Goal: Communication & Community: Ask a question

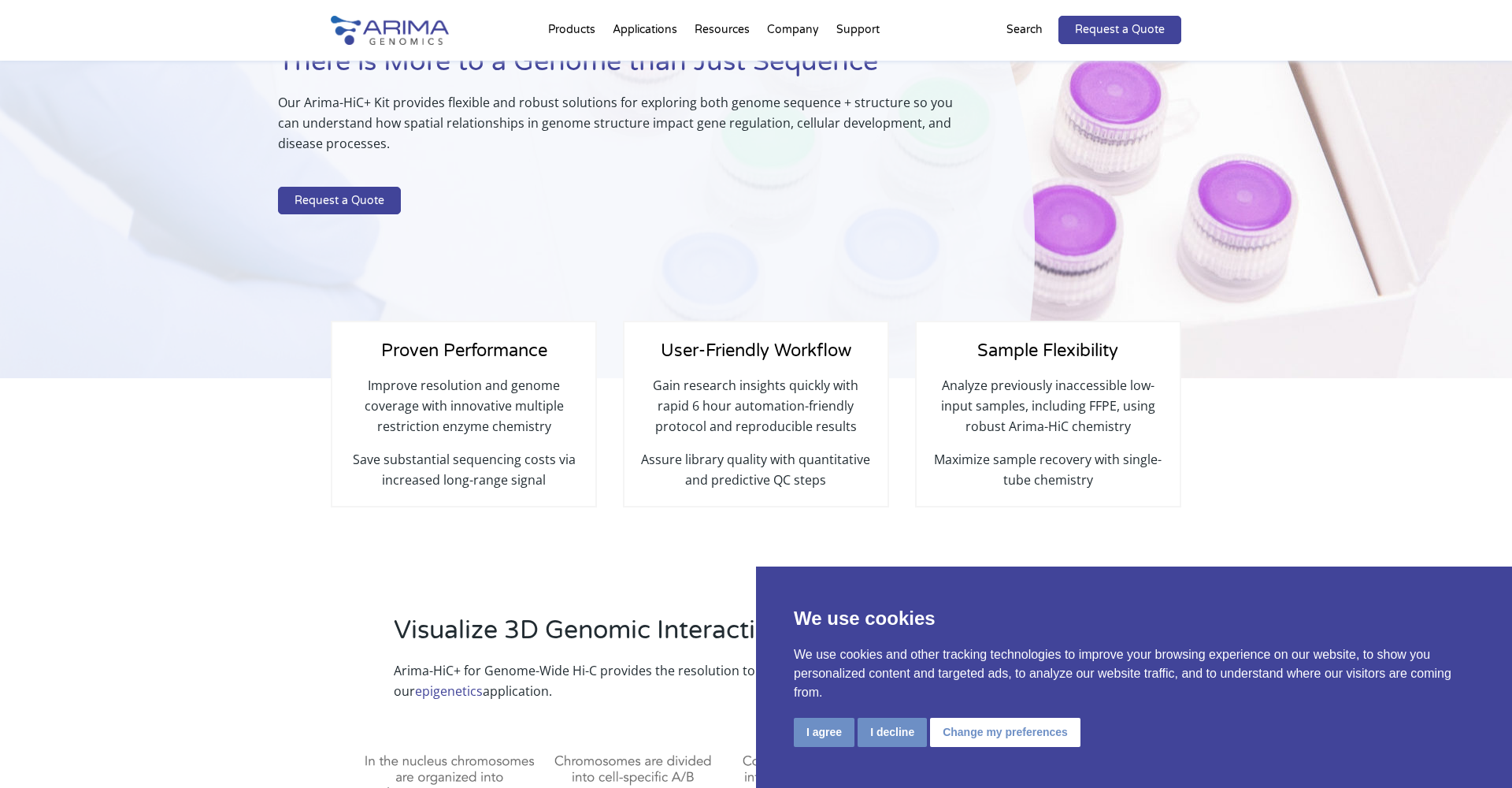
click at [823, 740] on button "I agree" at bounding box center [824, 733] width 60 height 29
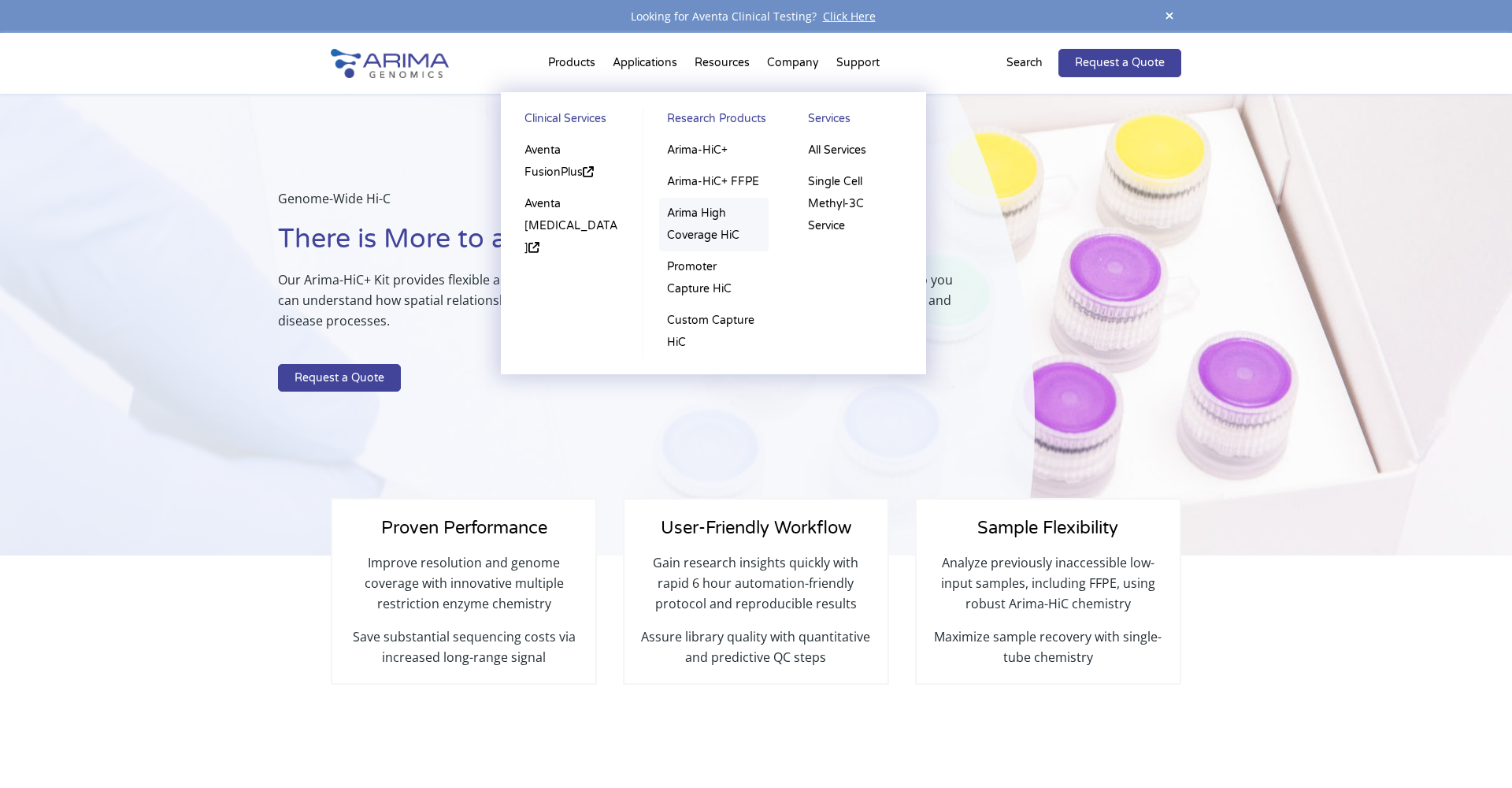
click at [705, 215] on link "Arima High Coverage HiC" at bounding box center [714, 224] width 110 height 54
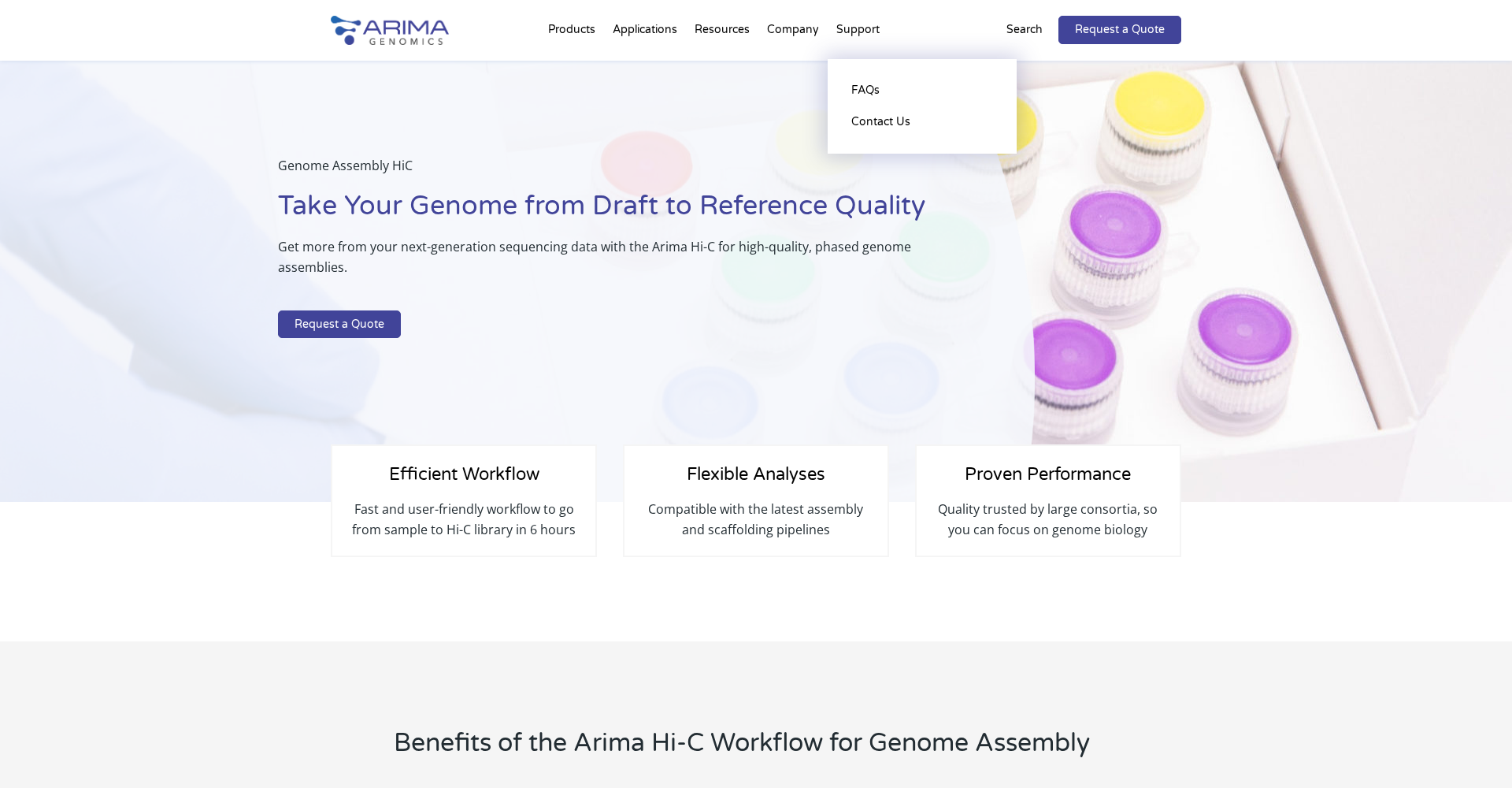
click at [856, 31] on li "Support FAQs Contact Us" at bounding box center [858, 32] width 60 height 54
click at [866, 126] on link "Contact Us" at bounding box center [922, 122] width 158 height 31
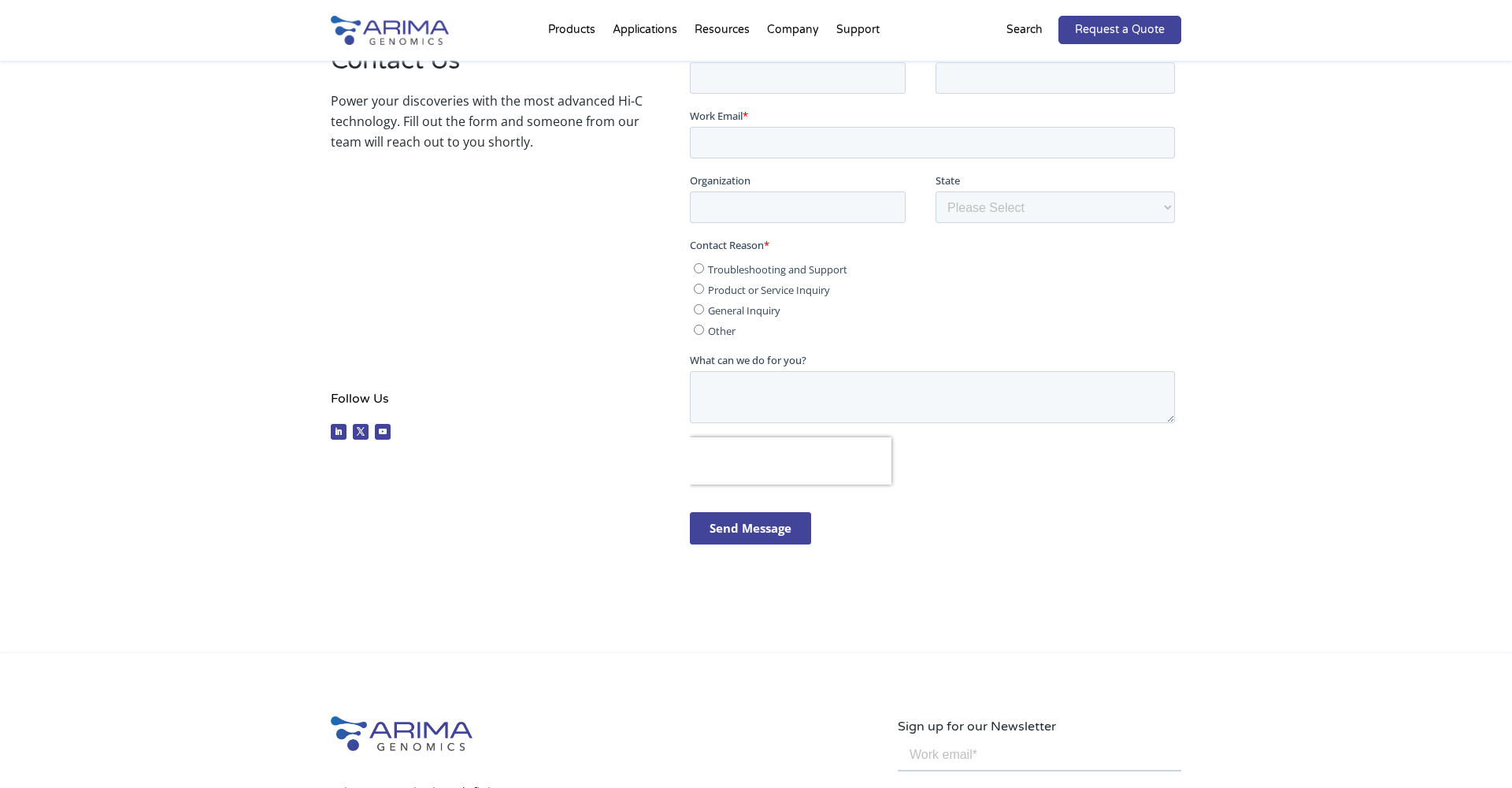
scroll to position [64, 0]
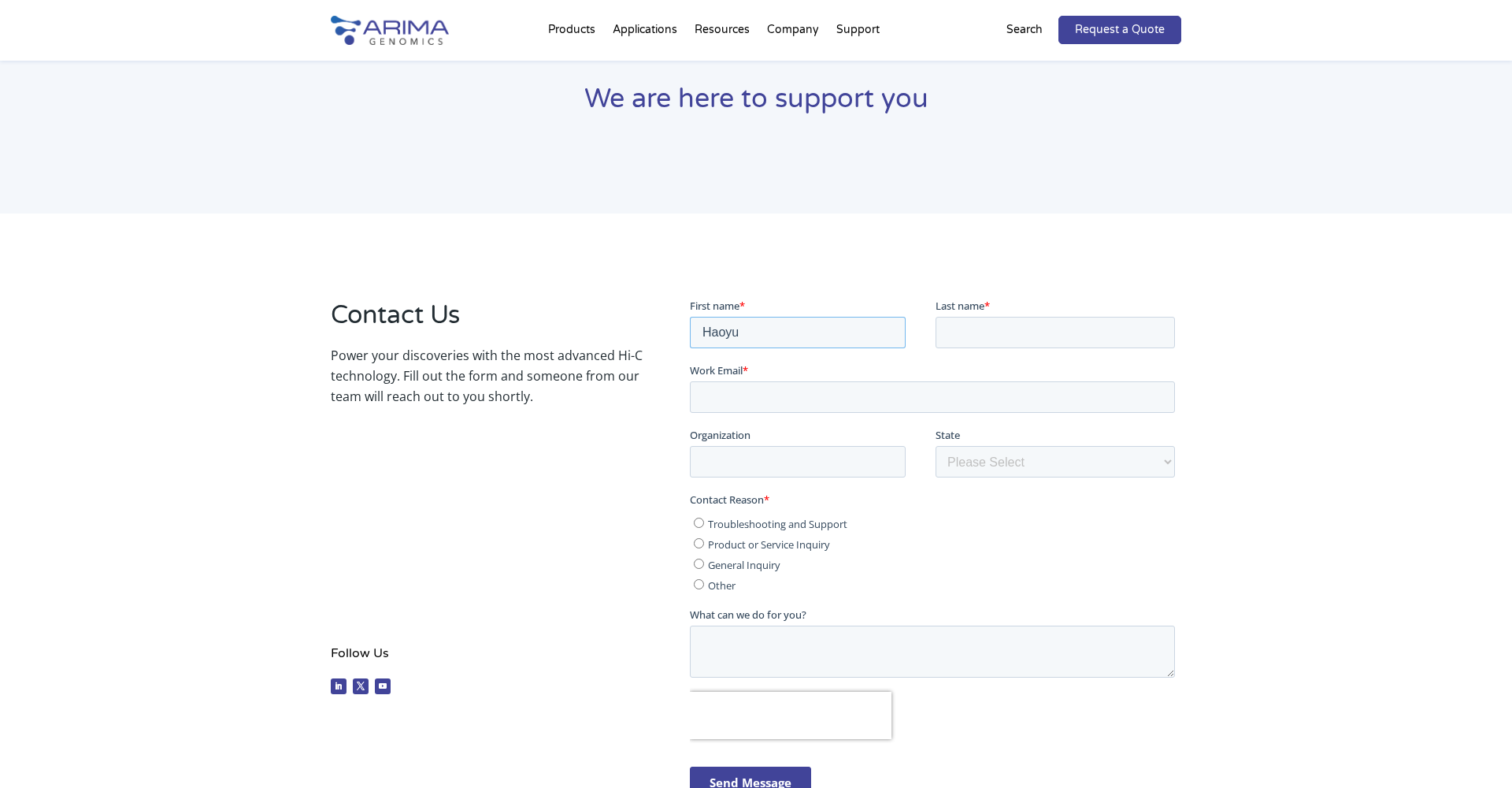
type input "Haoyu"
type input "[PERSON_NAME]"
type input "hw2734@nyu.edu"
type input "New York University"
select select "New York"
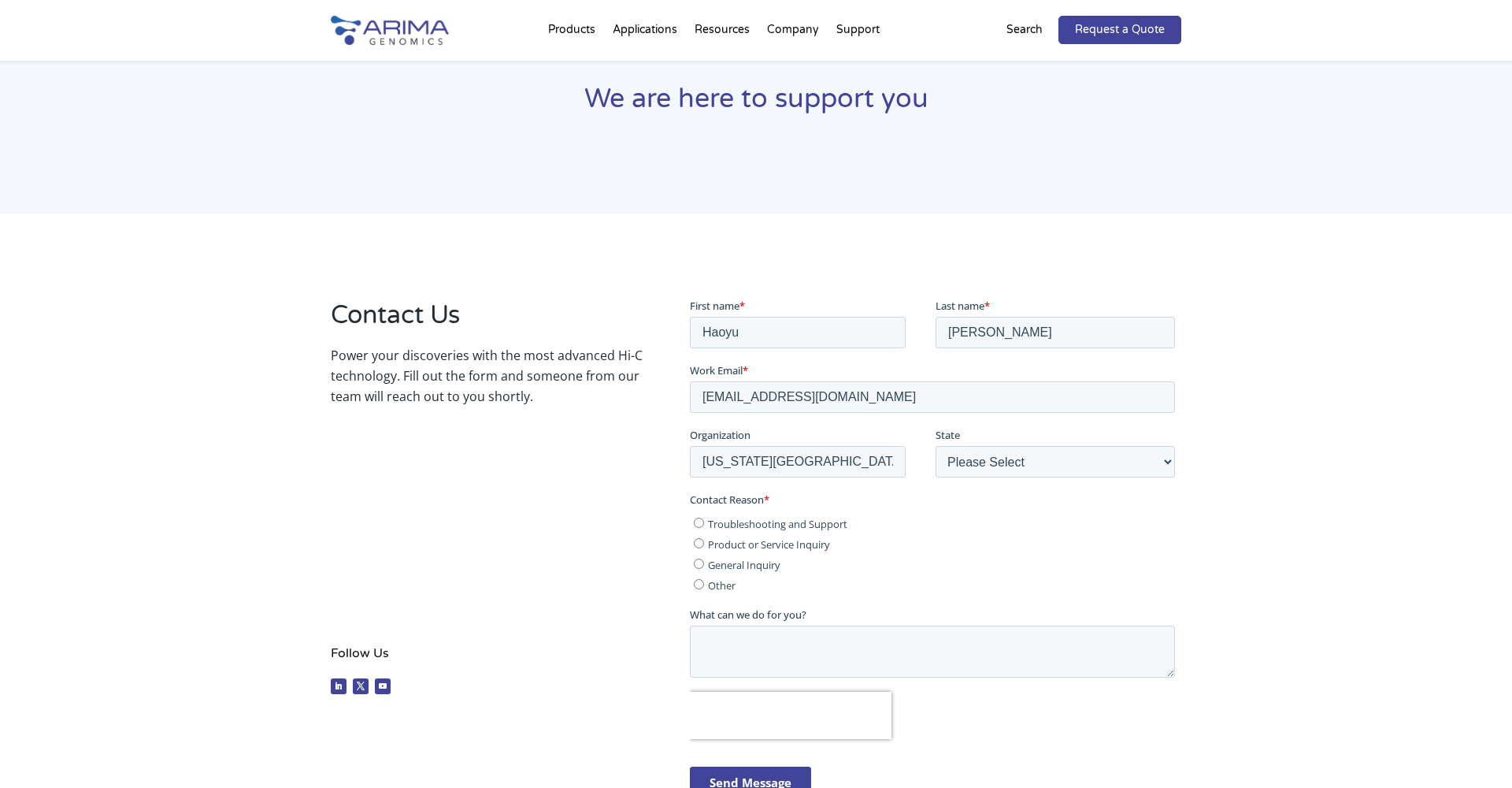
click at [699, 524] on input "Troubleshooting and Support" at bounding box center [697, 521] width 11 height 11
radio input "true"
click at [748, 638] on textarea "What can we do for you?" at bounding box center [931, 650] width 485 height 52
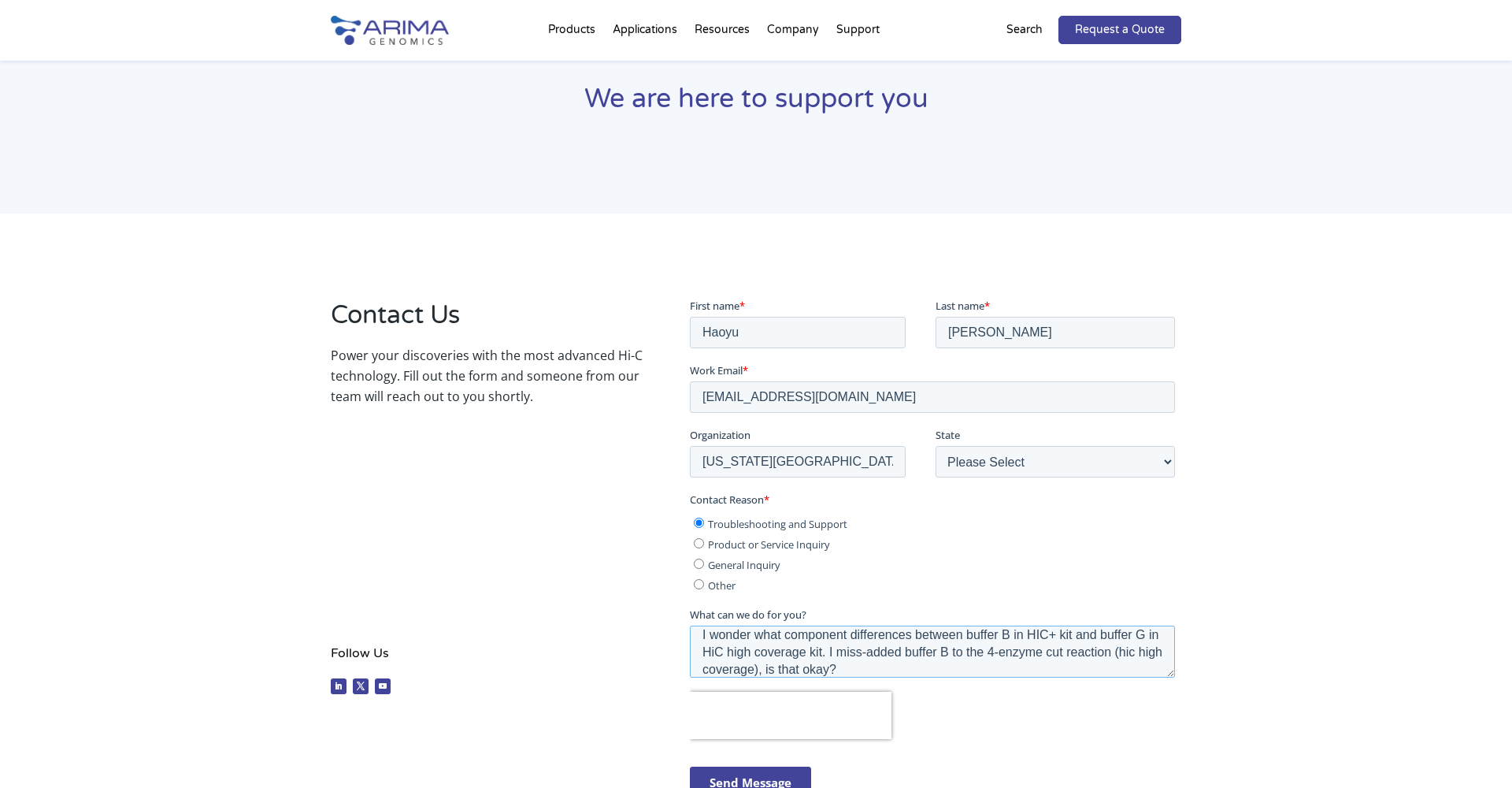
scroll to position [25, 0]
type textarea "I wonder what component differences between buffer B in HIC+ kit and buffer G i…"
click at [768, 786] on input "Send Message" at bounding box center [749, 781] width 122 height 32
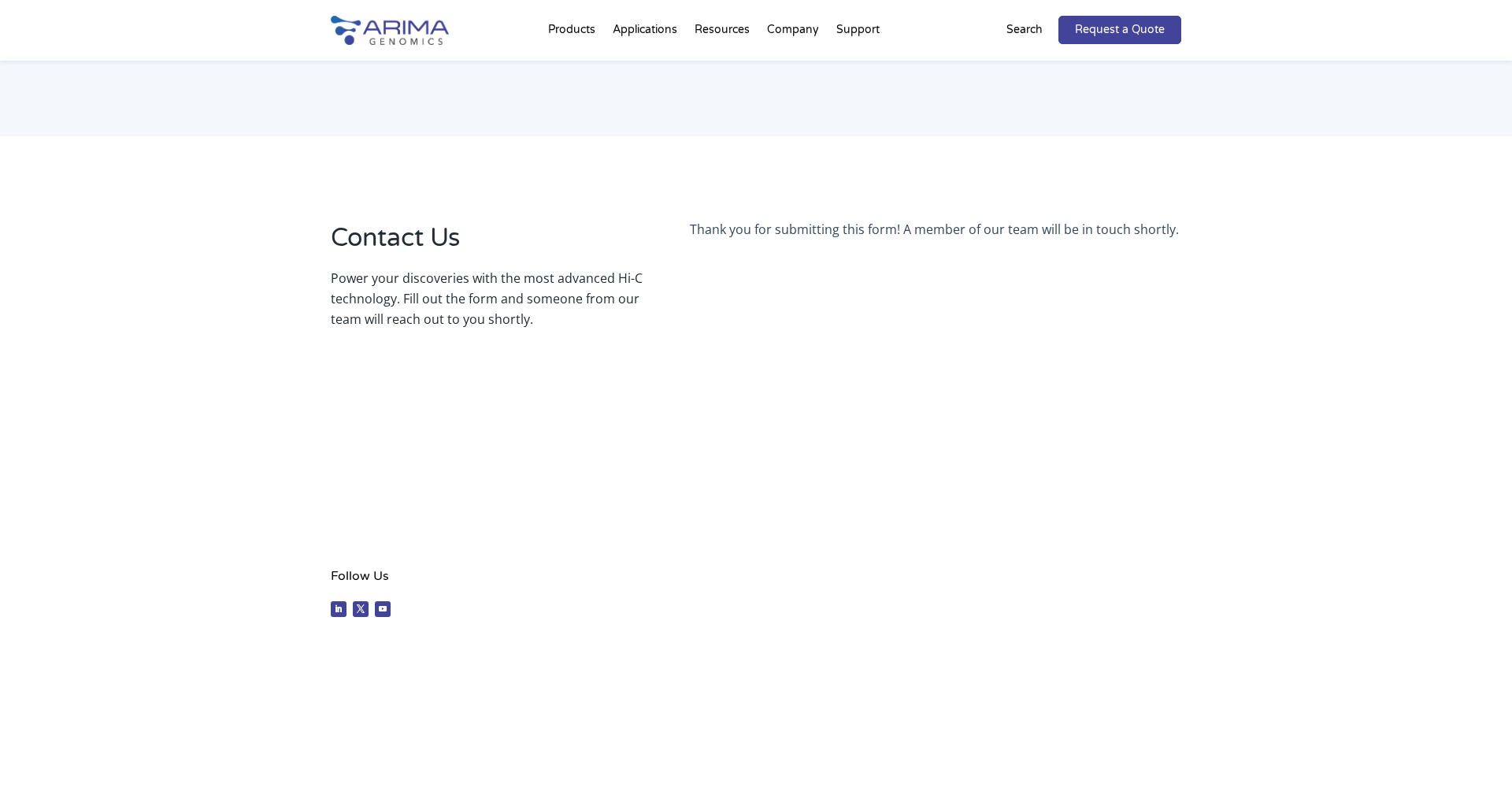
scroll to position [142, 0]
click at [866, 96] on link "FAQs" at bounding box center [922, 90] width 158 height 31
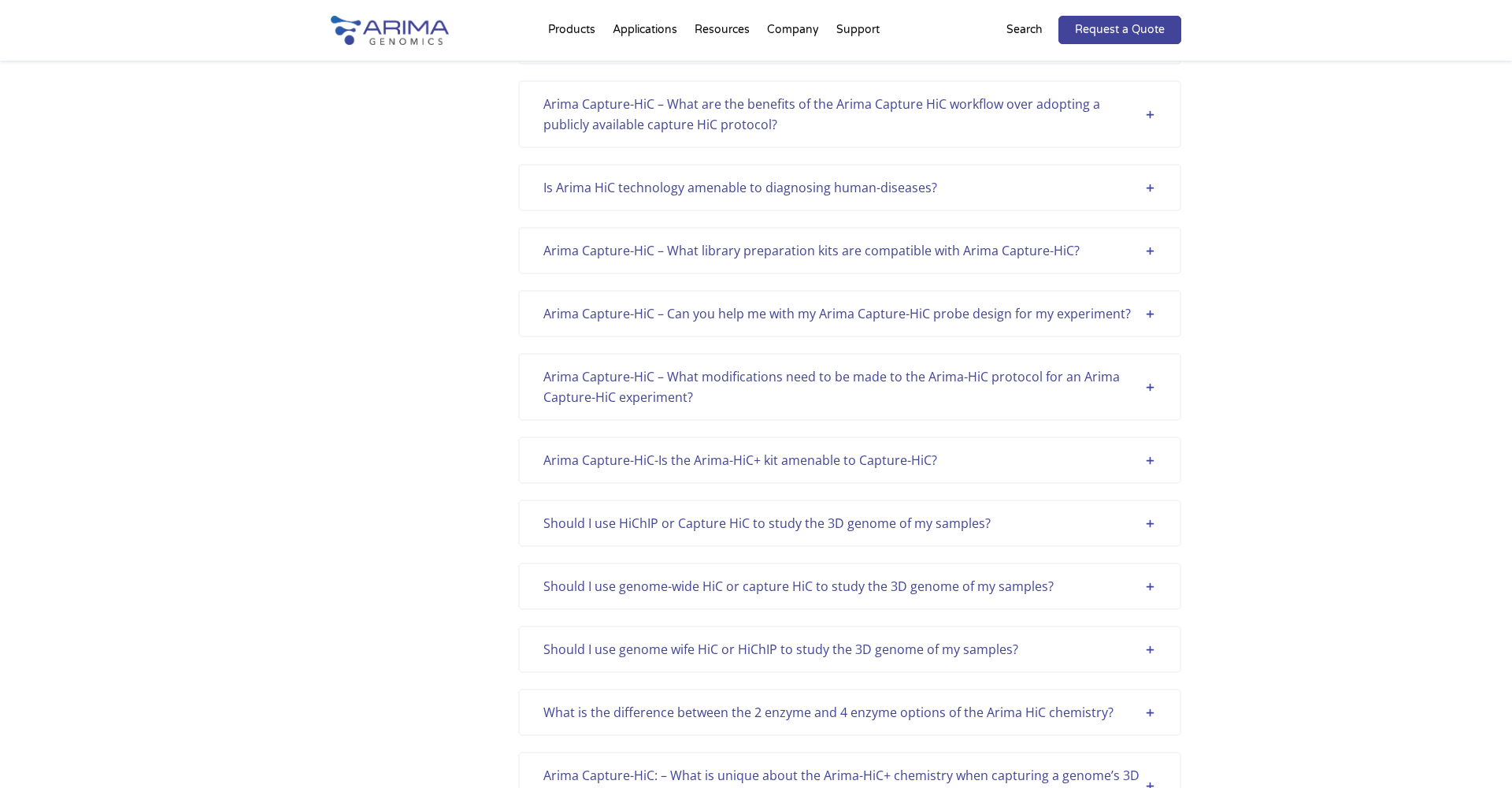
scroll to position [1745, 0]
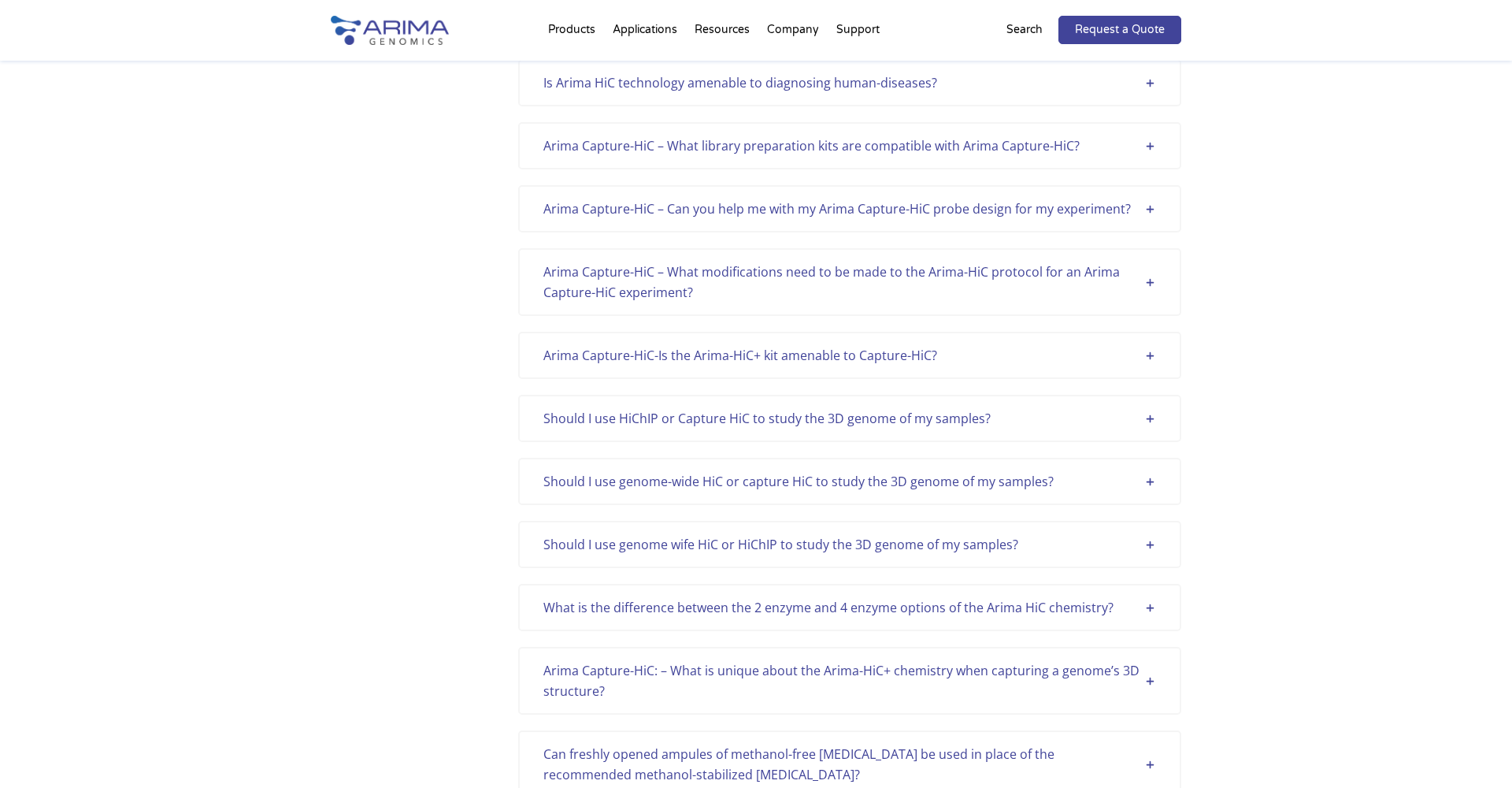
click at [1063, 598] on div "What is the difference between the 2 enzyme and 4 enzyme options of the Arima H…" at bounding box center [850, 607] width 613 height 20
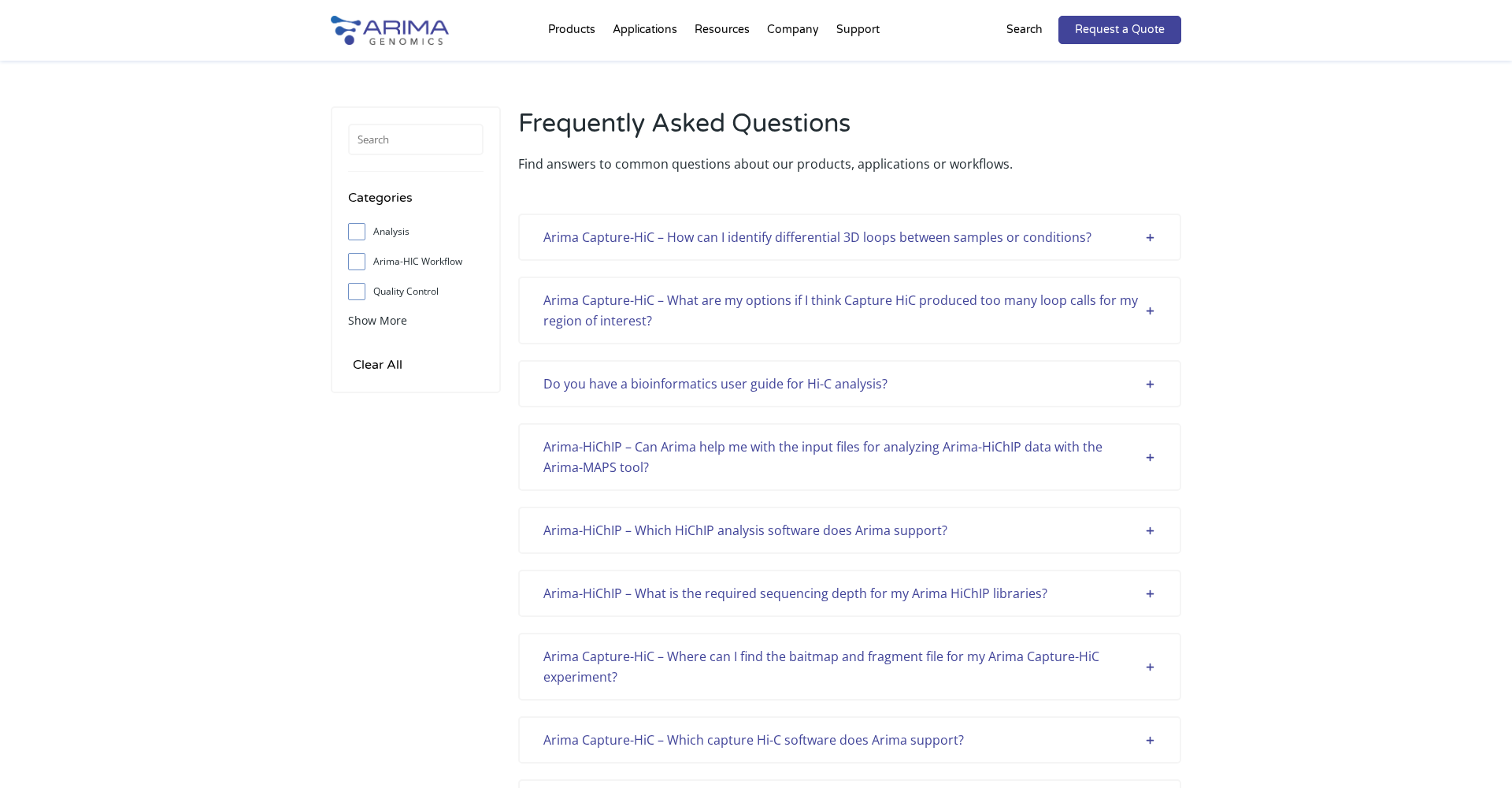
scroll to position [0, 0]
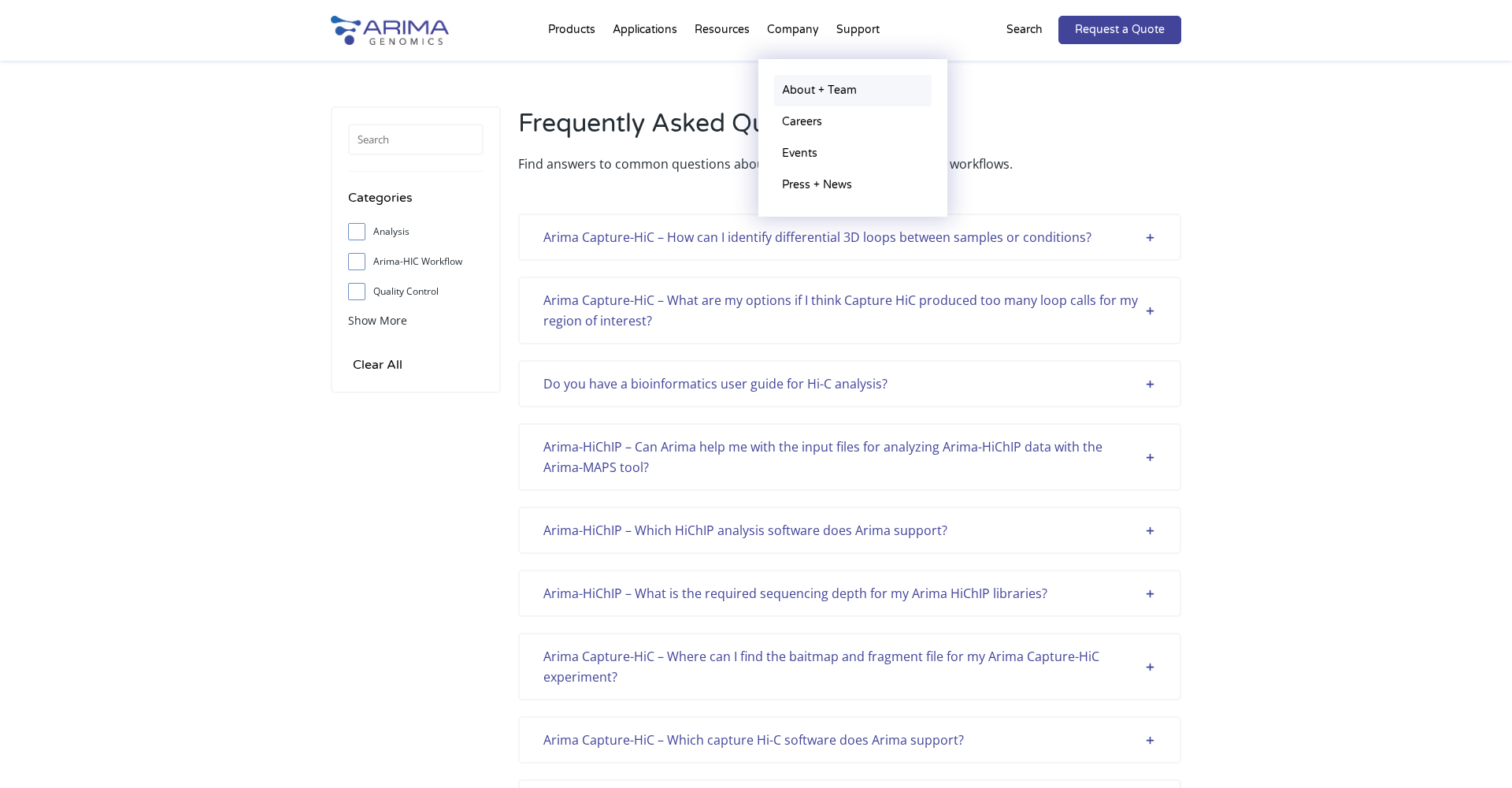
click at [800, 87] on link "About + Team" at bounding box center [853, 90] width 158 height 31
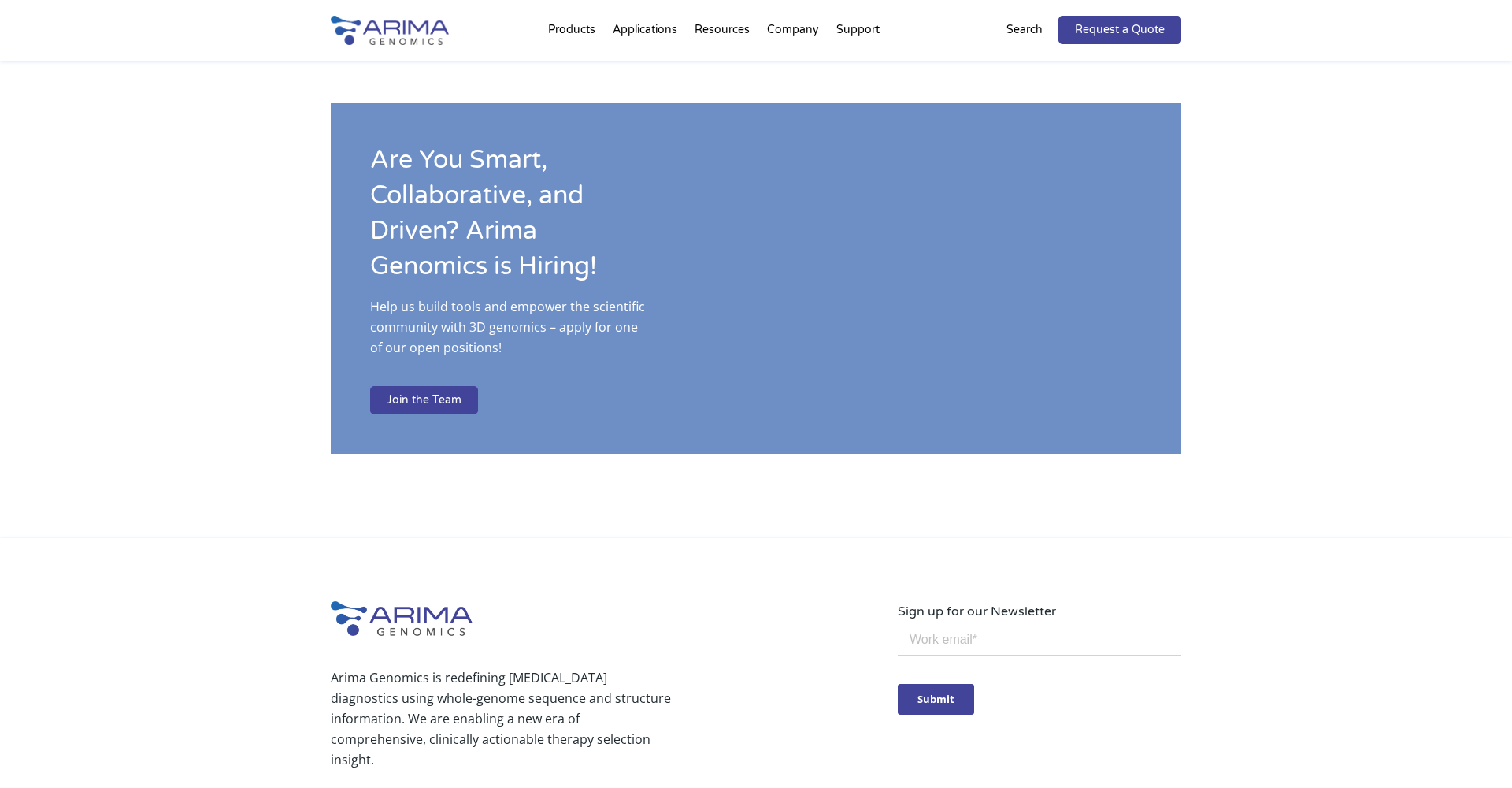
scroll to position [2380, 0]
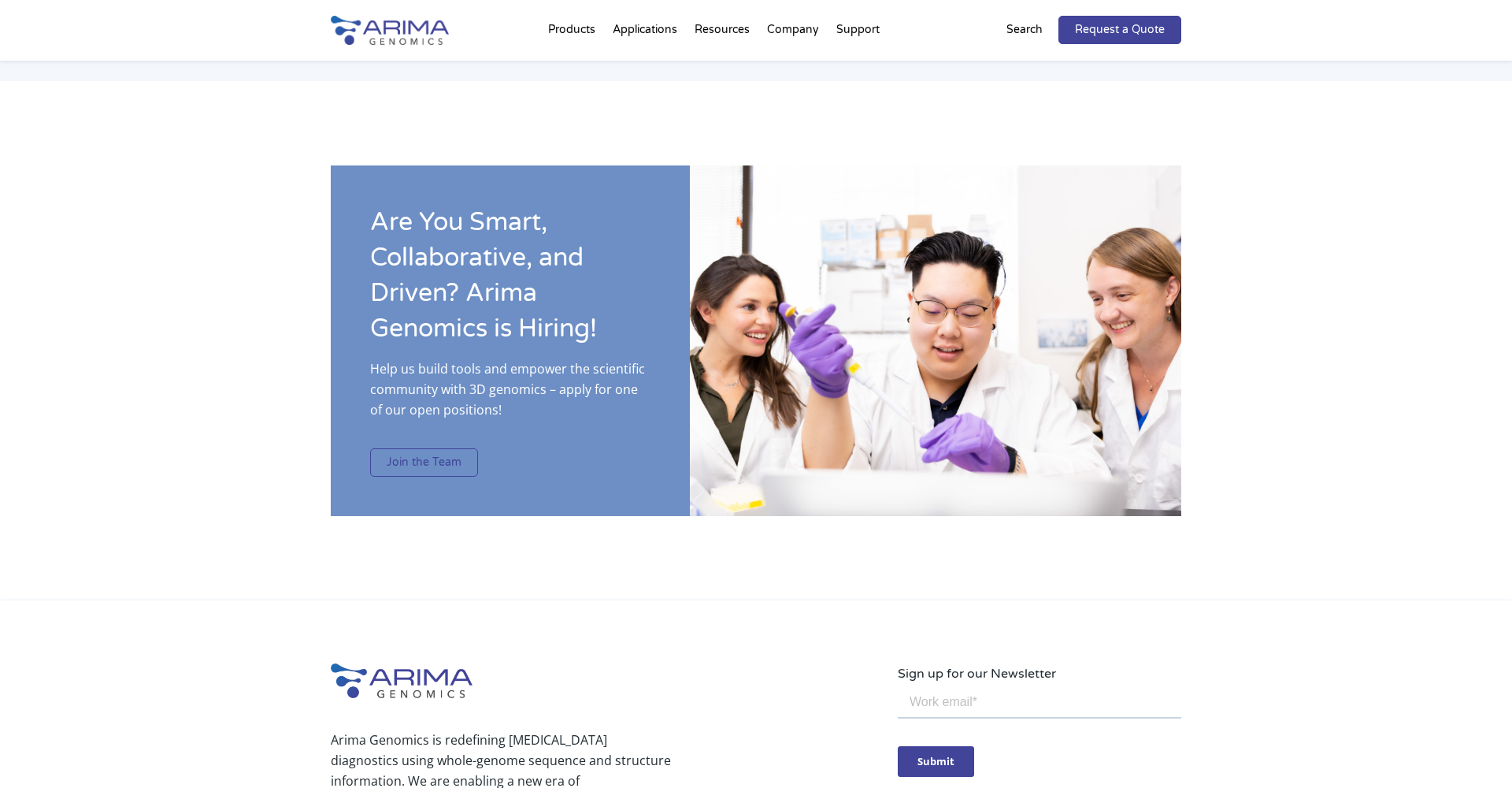
click at [414, 448] on link "Join the Team" at bounding box center [424, 462] width 108 height 28
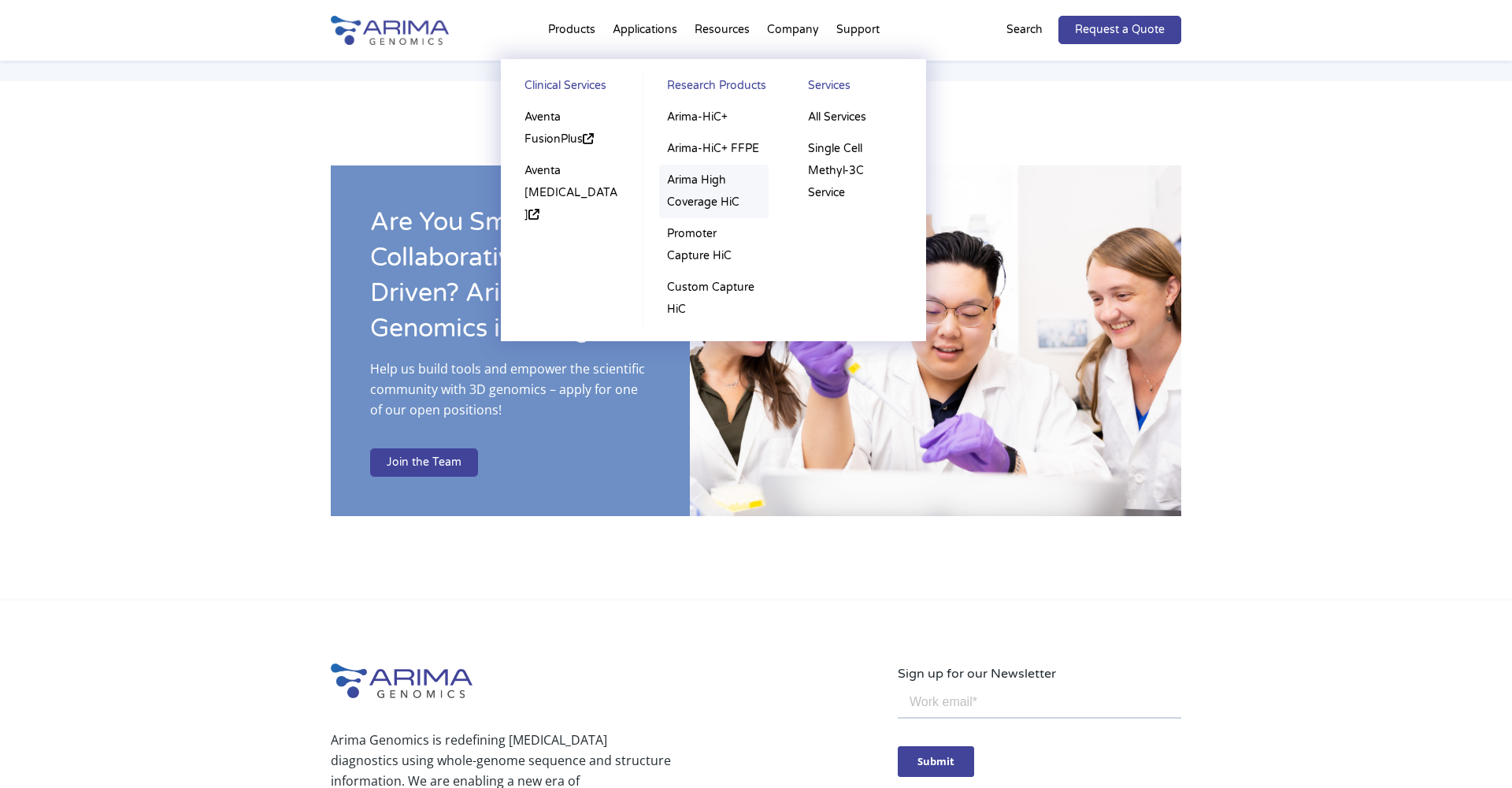
click at [693, 182] on link "Arima High Coverage HiC" at bounding box center [714, 191] width 110 height 54
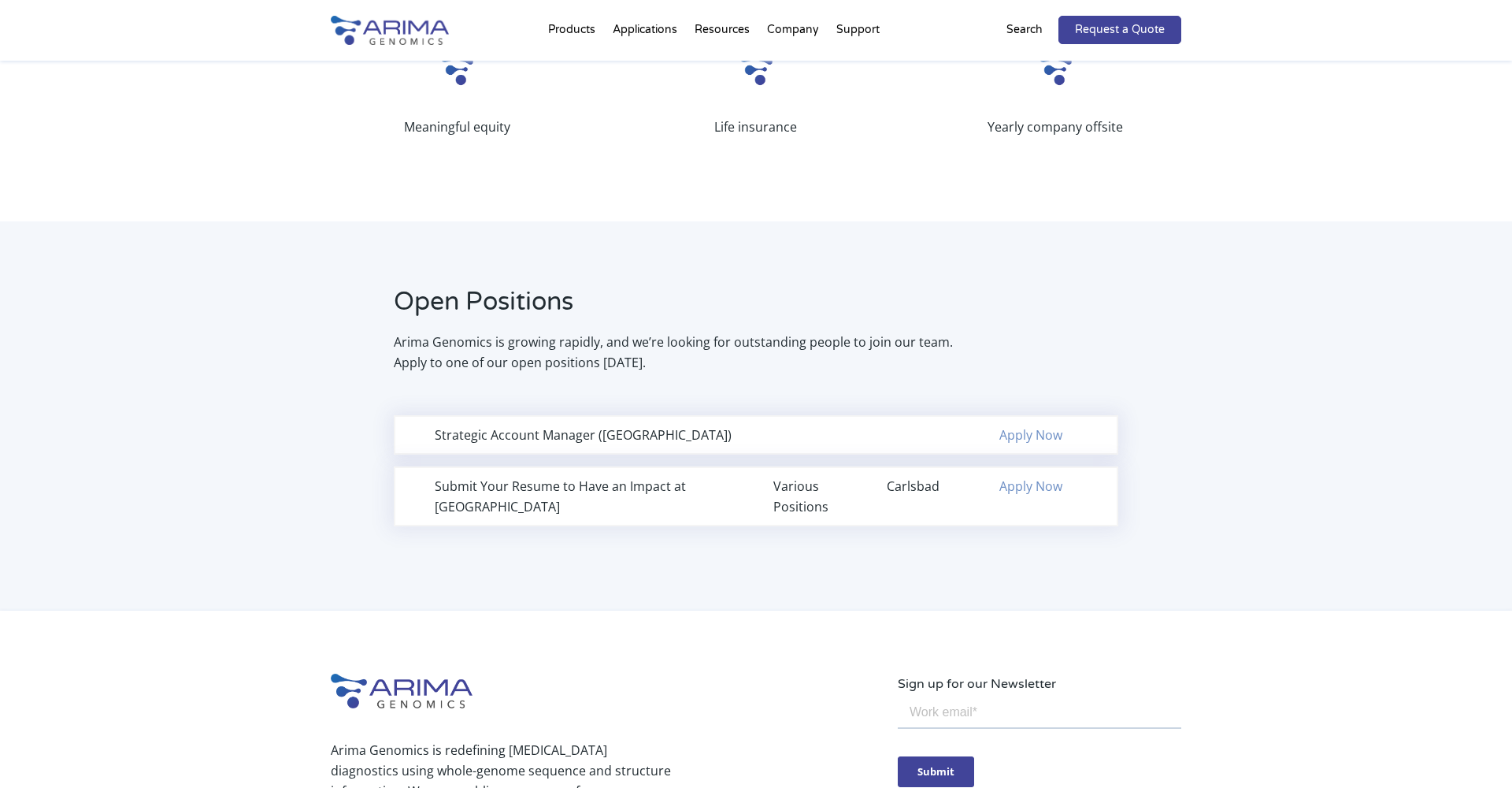
scroll to position [1051, 0]
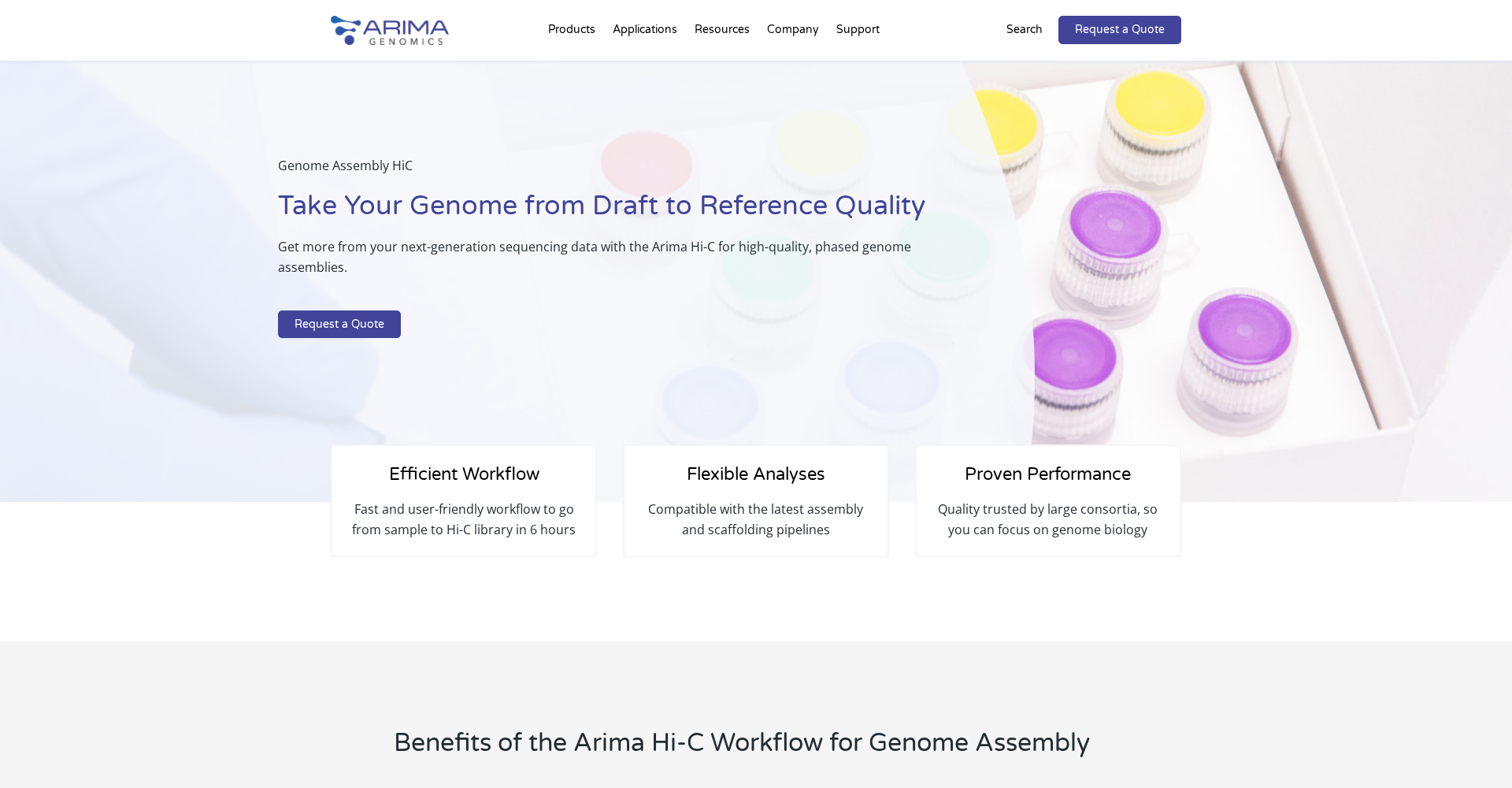
select select "[US_STATE]"
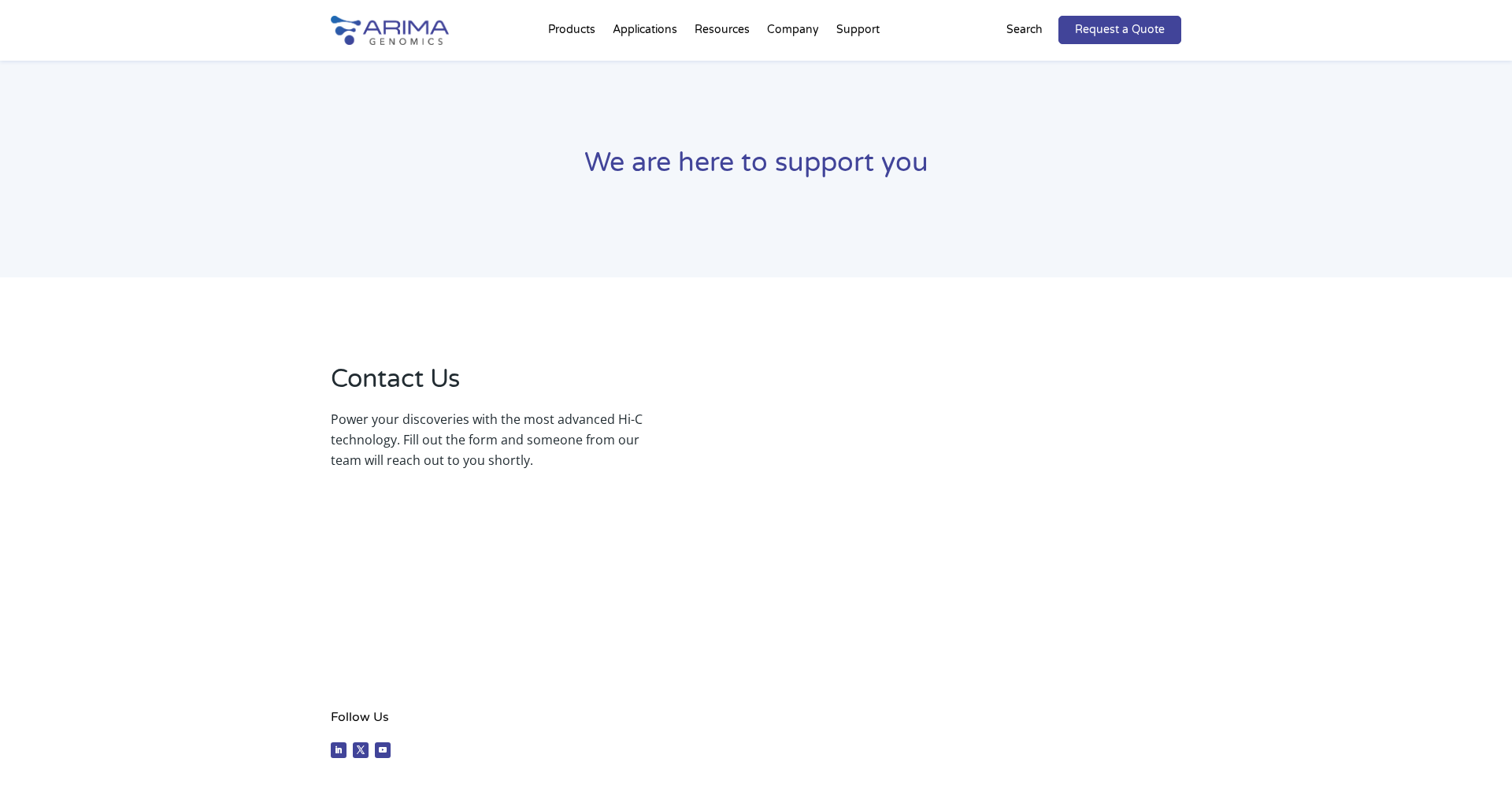
scroll to position [142, 0]
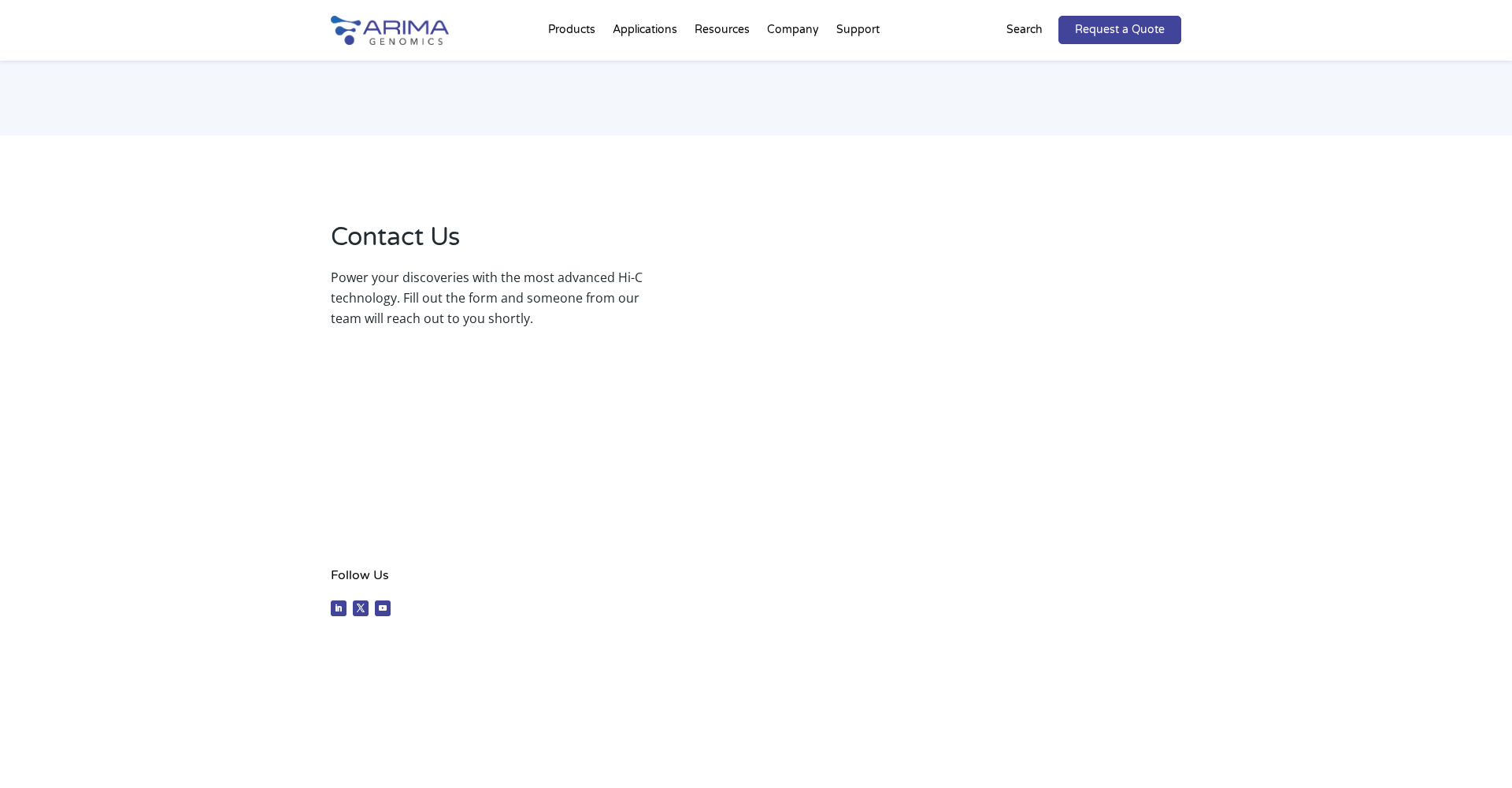
select select "[US_STATE]"
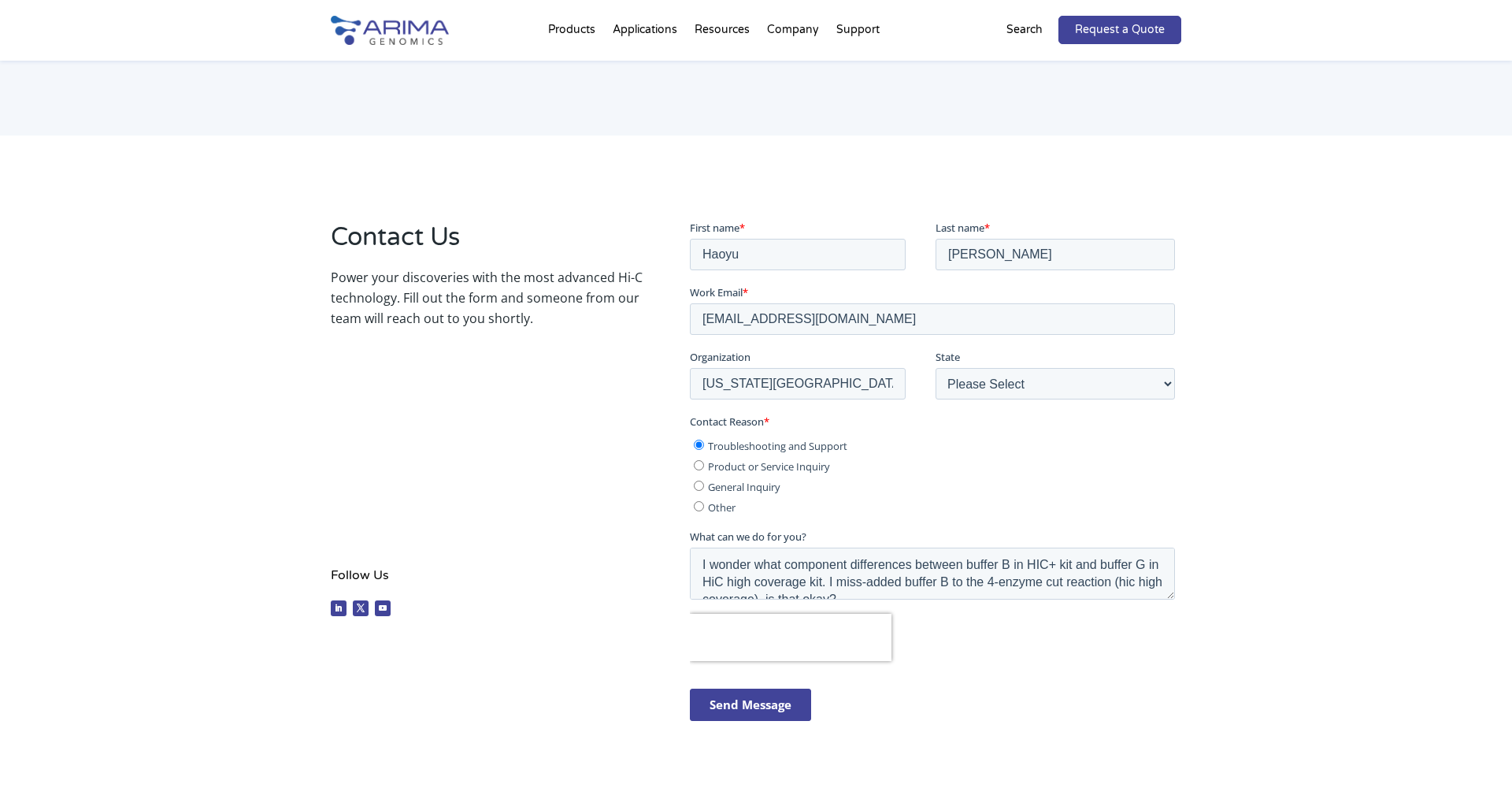
scroll to position [0, 0]
